Goal: Transaction & Acquisition: Obtain resource

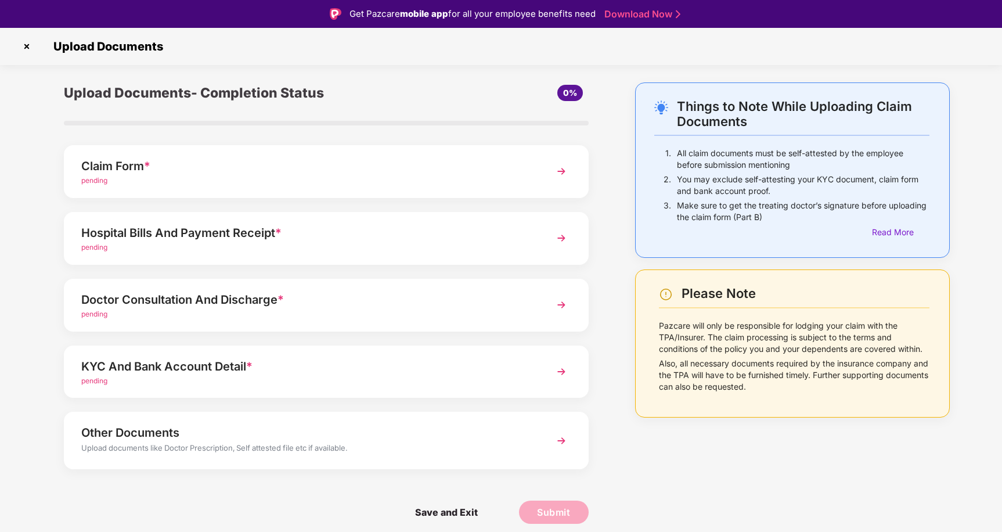
click at [285, 159] on div "Claim Form *" at bounding box center [305, 166] width 449 height 19
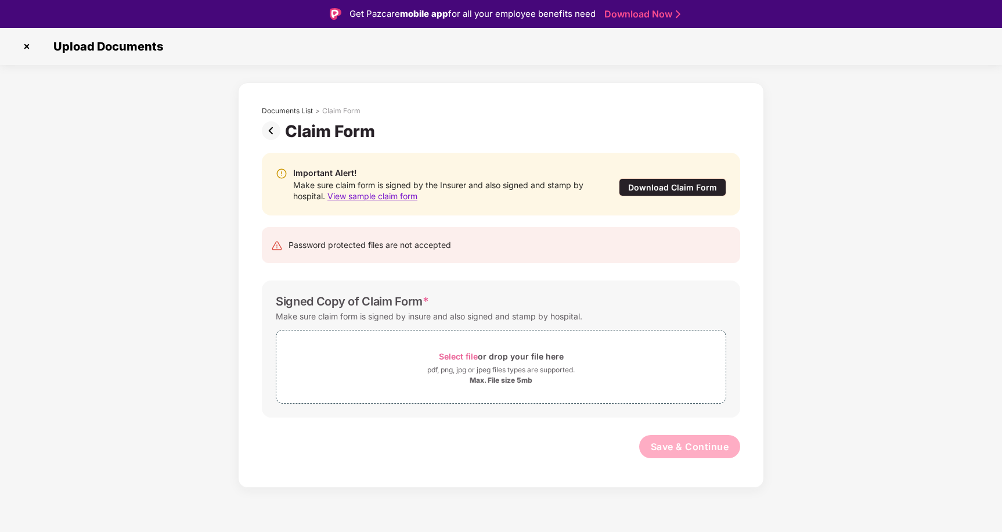
click at [679, 188] on div "Download Claim Form" at bounding box center [672, 187] width 107 height 18
